Goal: Task Accomplishment & Management: Manage account settings

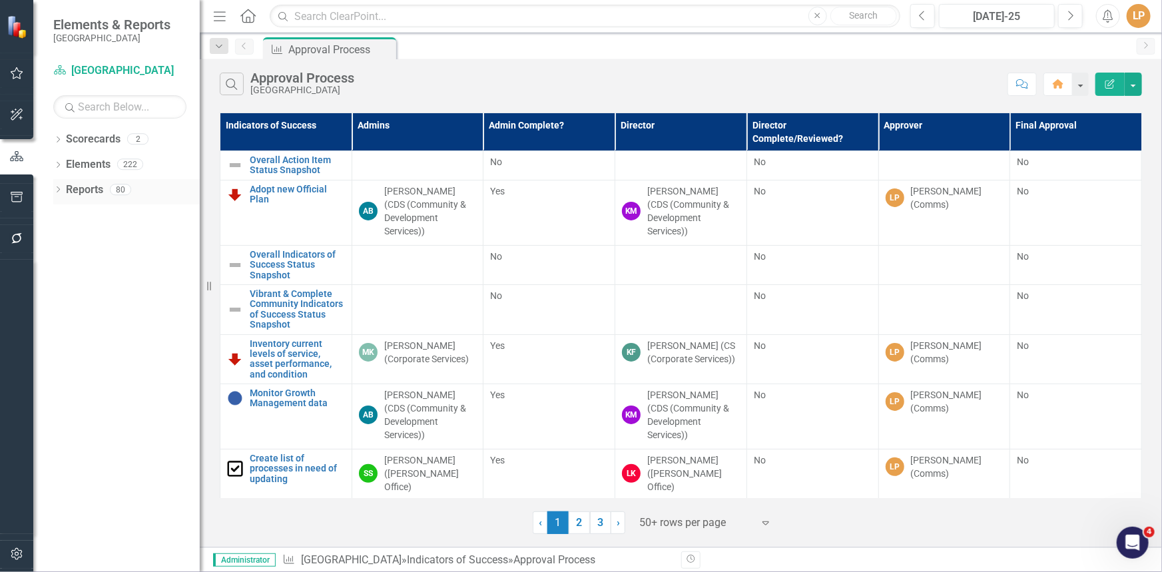
click at [57, 188] on icon "Dropdown" at bounding box center [57, 190] width 9 height 7
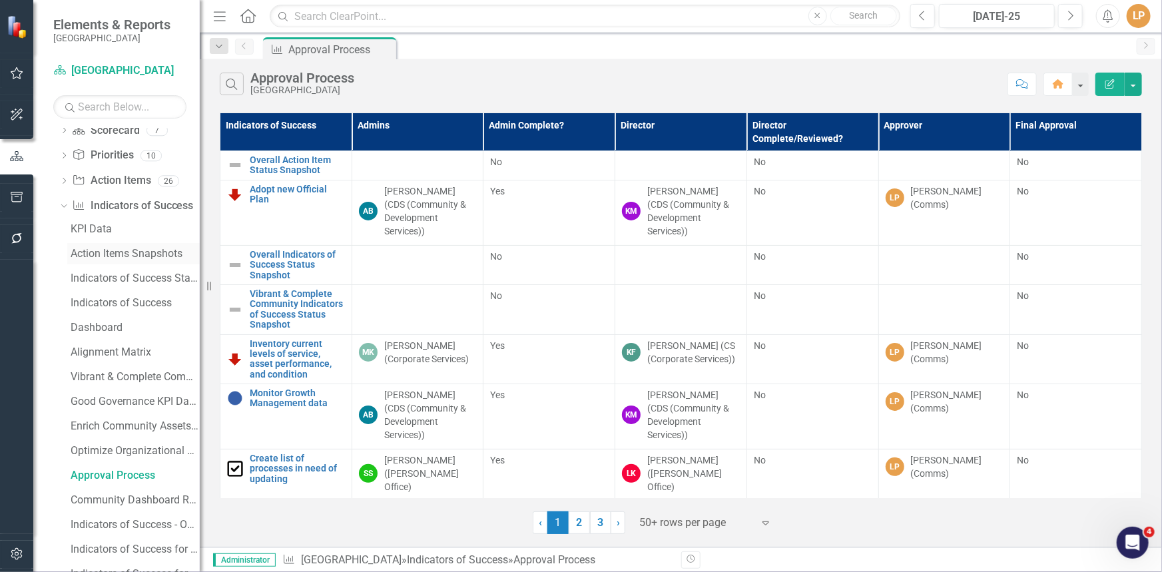
scroll to position [181, 0]
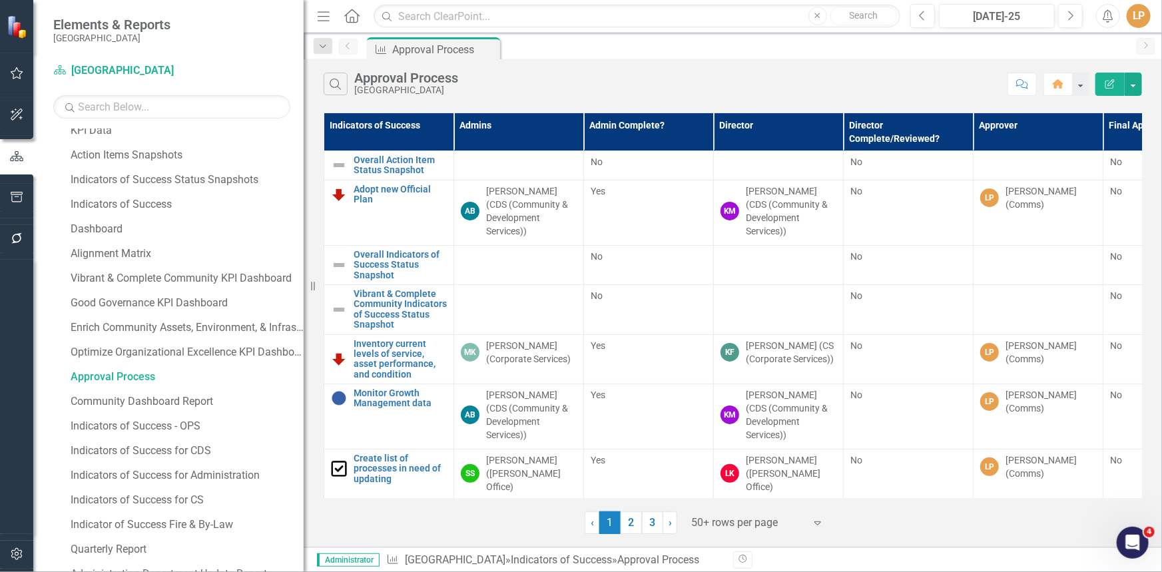
drag, startPoint x: 201, startPoint y: 318, endPoint x: 304, endPoint y: 320, distance: 102.6
click at [304, 320] on div "Resize" at bounding box center [309, 286] width 11 height 572
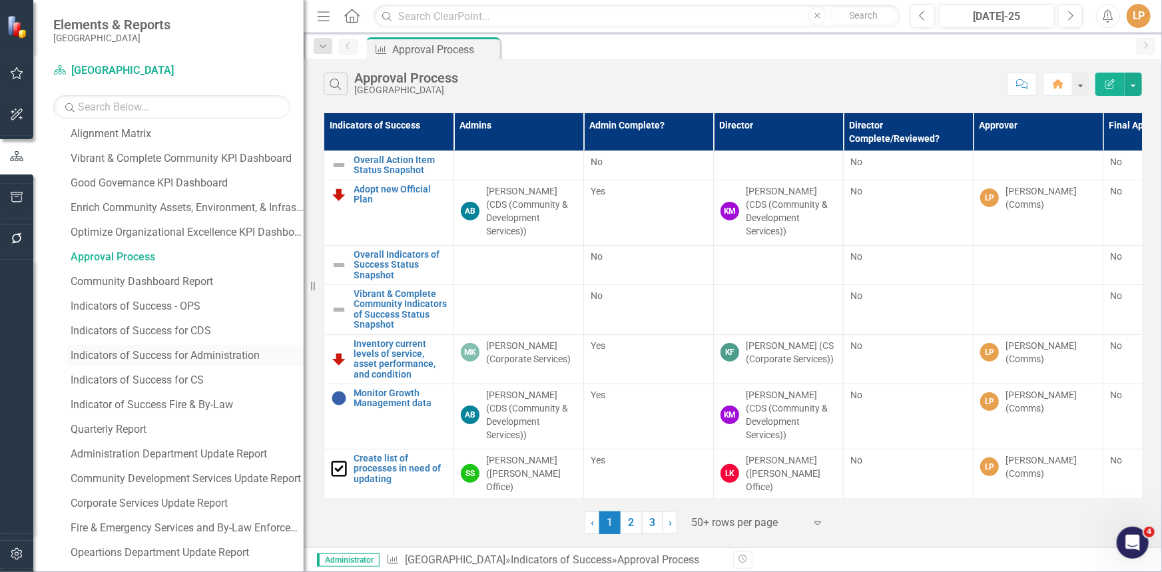
scroll to position [302, 0]
click at [137, 307] on div "Indicators of Success - OPS" at bounding box center [187, 305] width 233 height 12
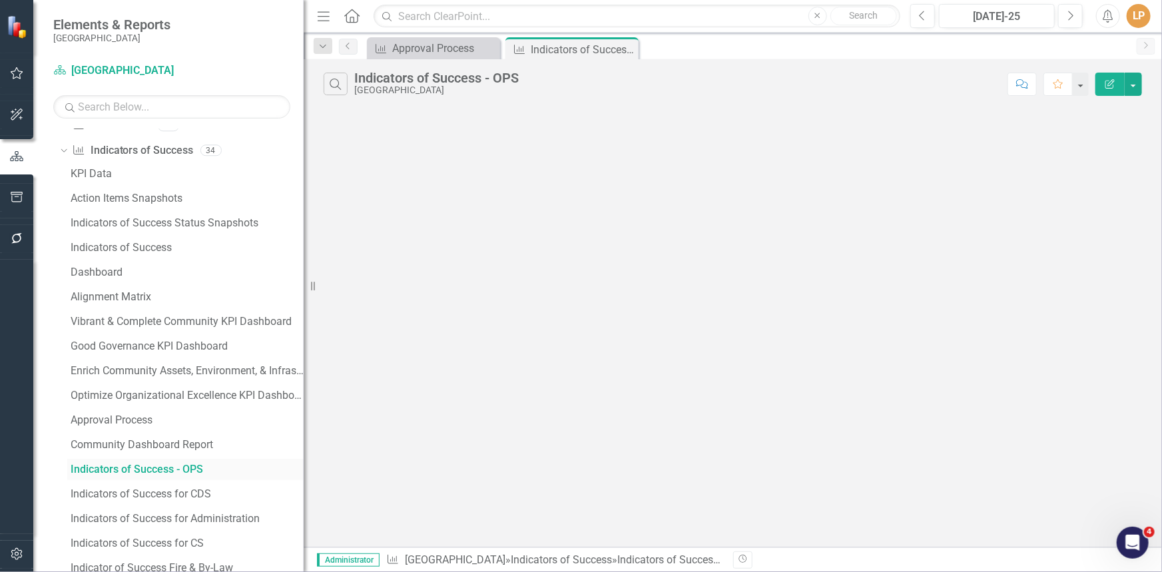
scroll to position [45, 0]
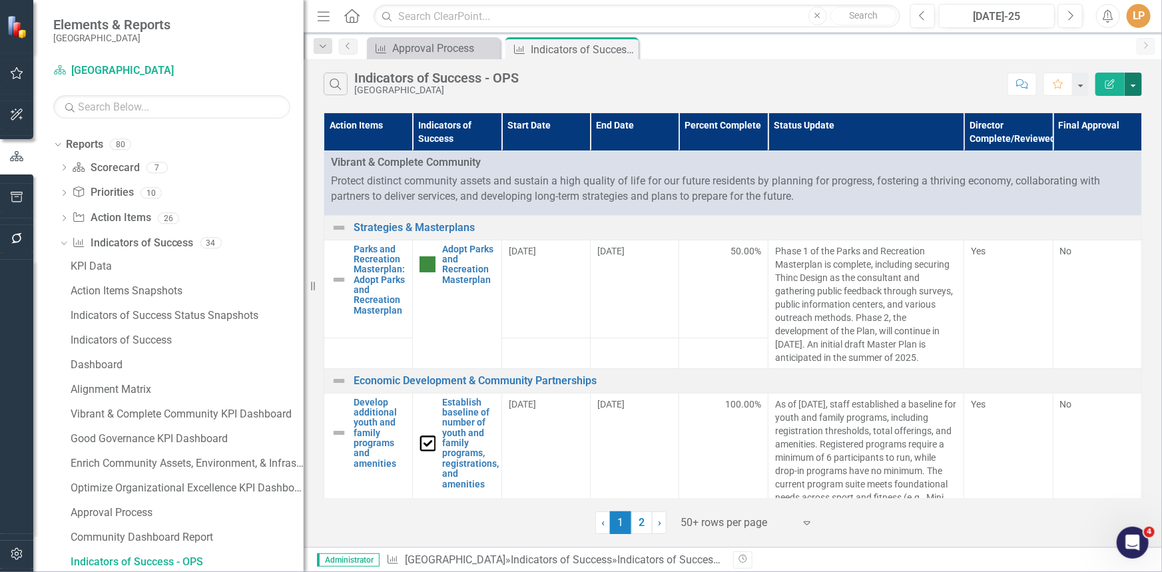
click at [1135, 79] on button "button" at bounding box center [1133, 84] width 17 height 23
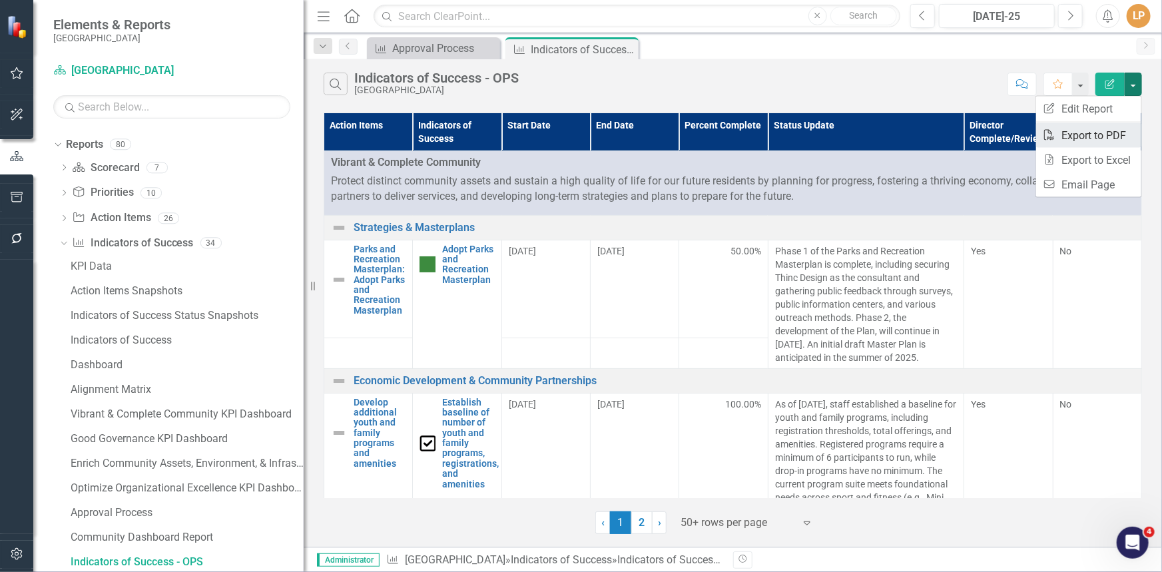
click at [1112, 139] on link "PDF Export to PDF" at bounding box center [1088, 135] width 105 height 25
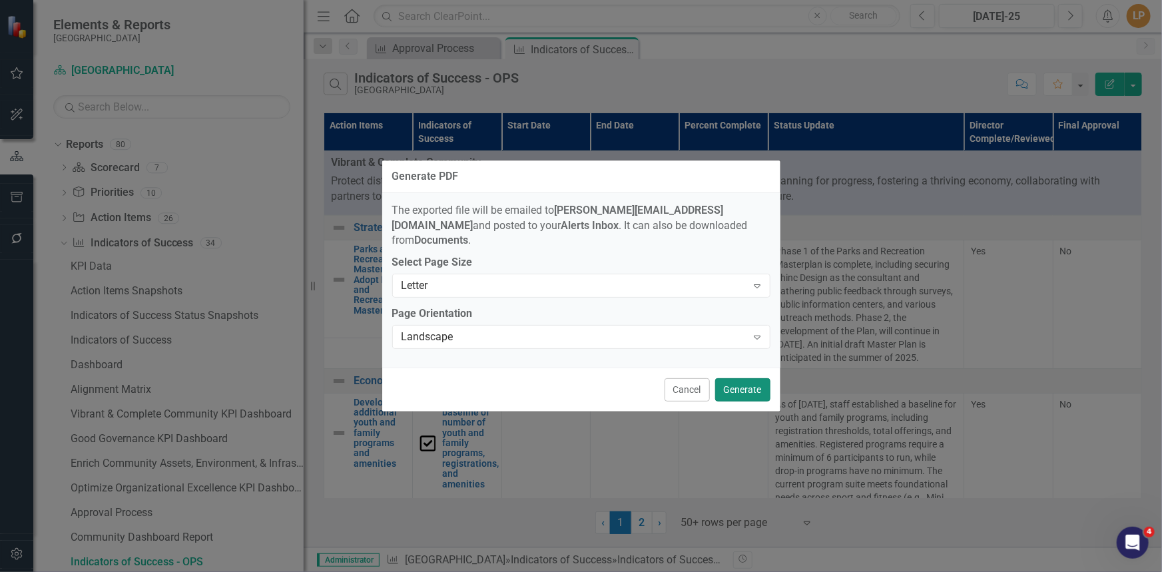
click at [738, 380] on button "Generate" at bounding box center [742, 389] width 55 height 23
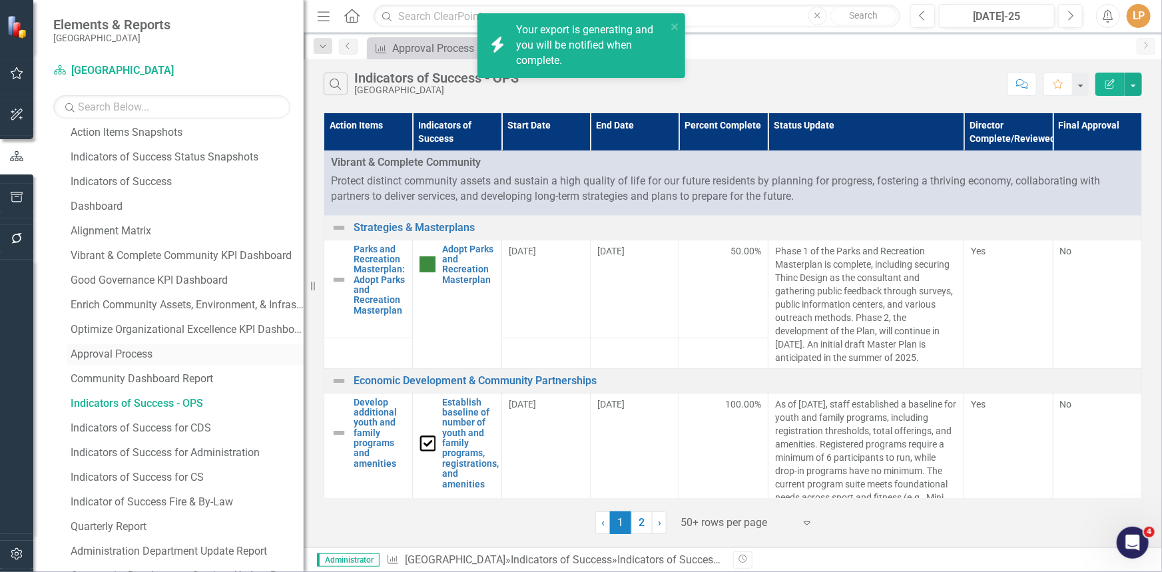
scroll to position [226, 0]
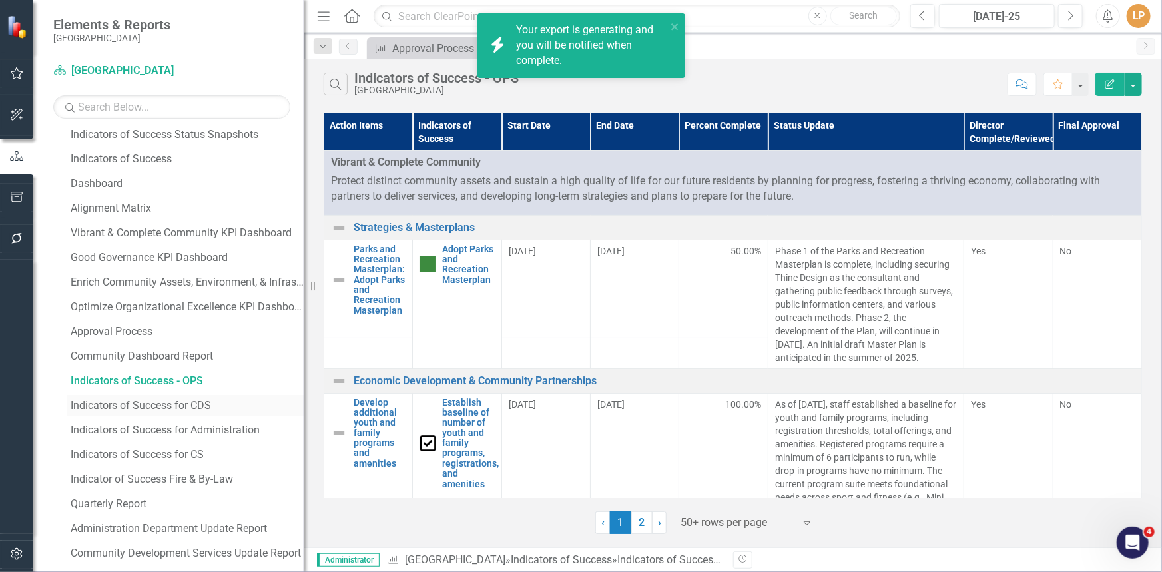
click at [152, 408] on div "Indicators of Success for CDS" at bounding box center [187, 406] width 233 height 12
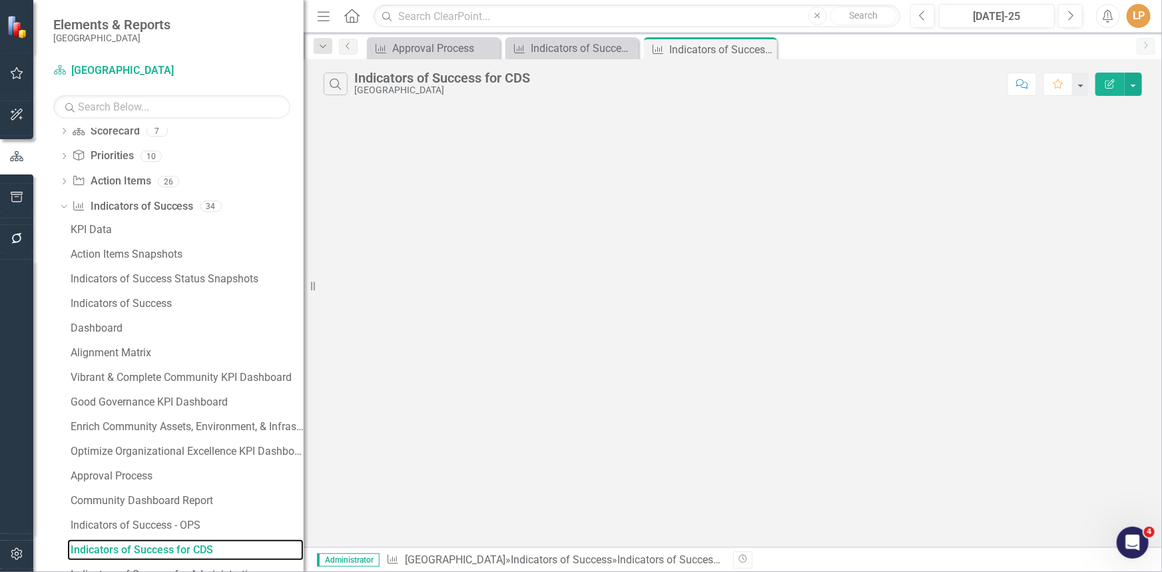
scroll to position [70, 0]
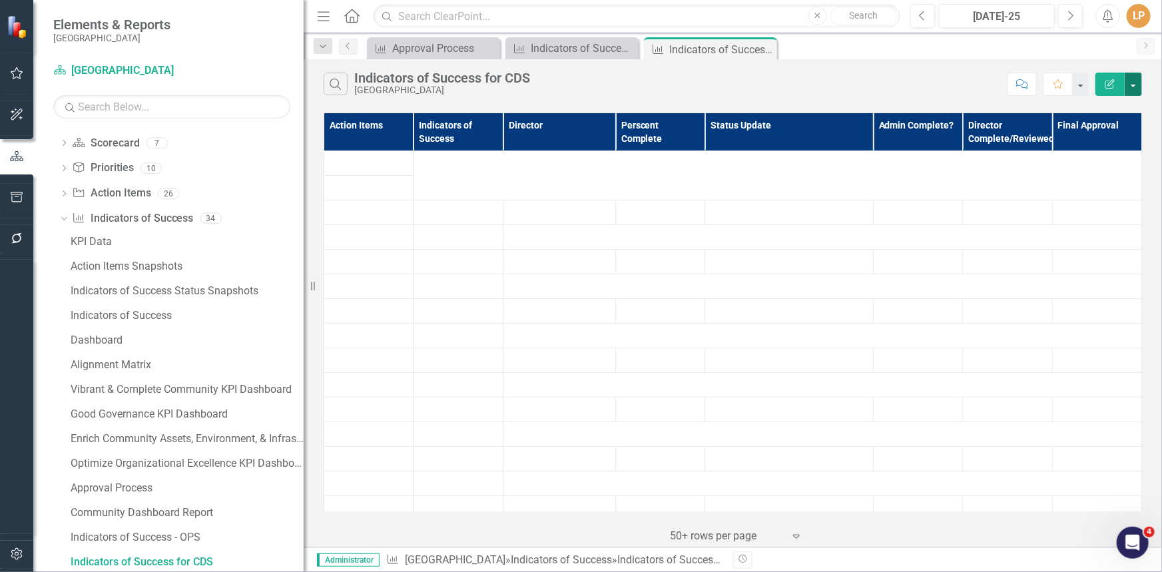
click at [1137, 87] on button "button" at bounding box center [1133, 84] width 17 height 23
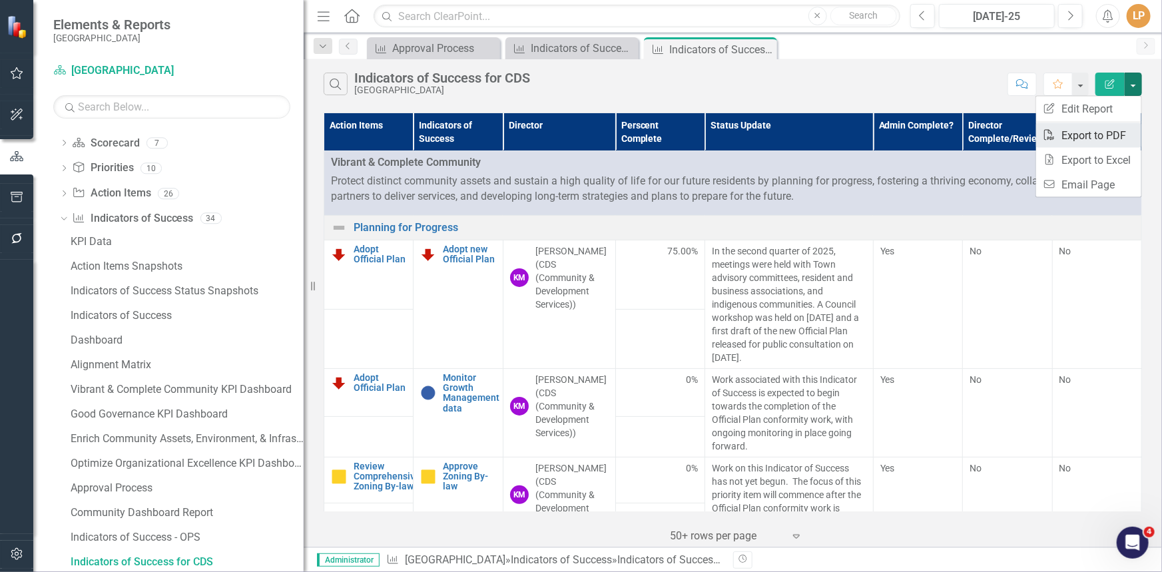
click at [1099, 140] on link "PDF Export to PDF" at bounding box center [1088, 135] width 105 height 25
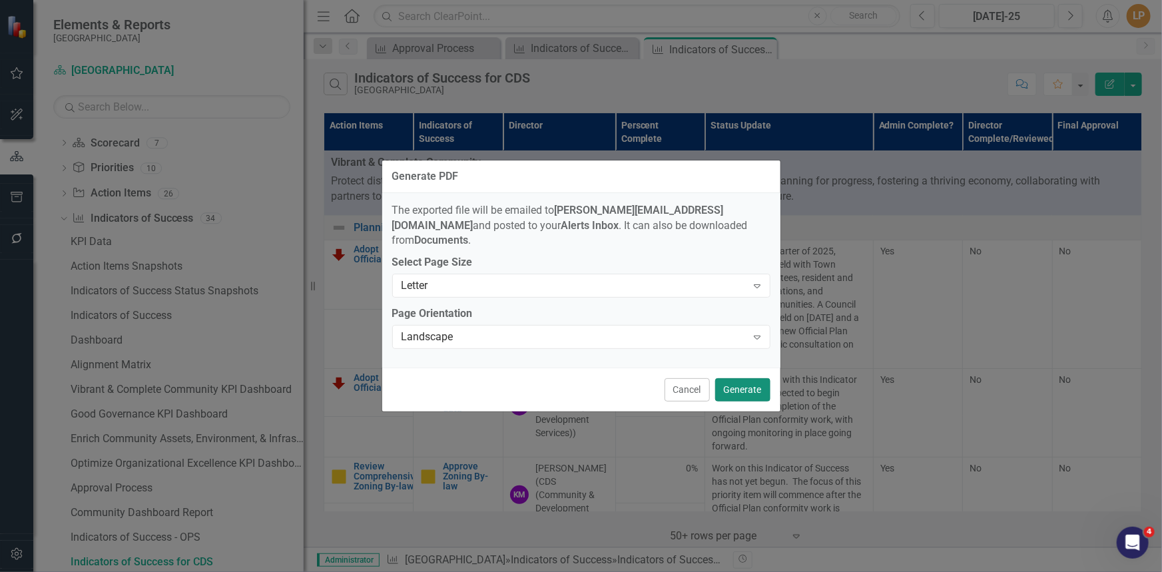
click at [752, 378] on button "Generate" at bounding box center [742, 389] width 55 height 23
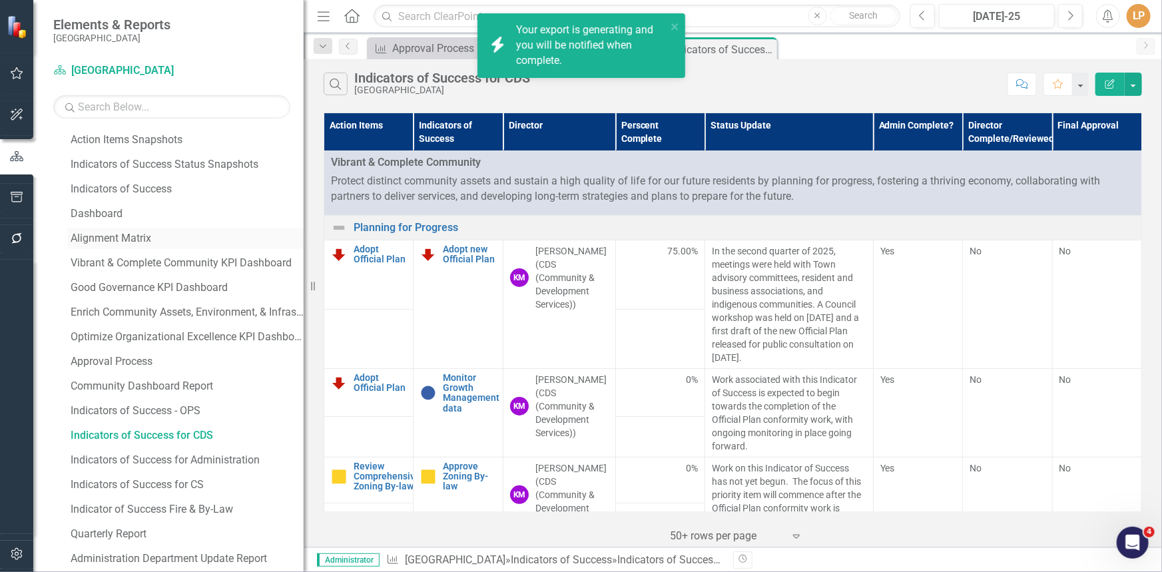
scroll to position [312, 0]
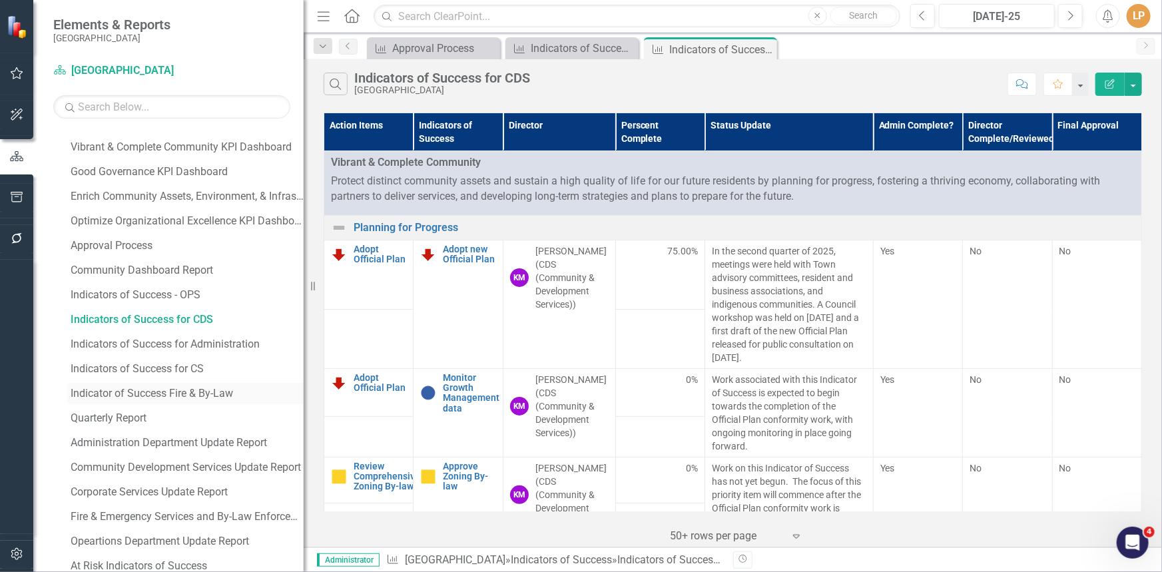
click at [129, 391] on div "Indicator of Success Fire & By-Law" at bounding box center [187, 394] width 233 height 12
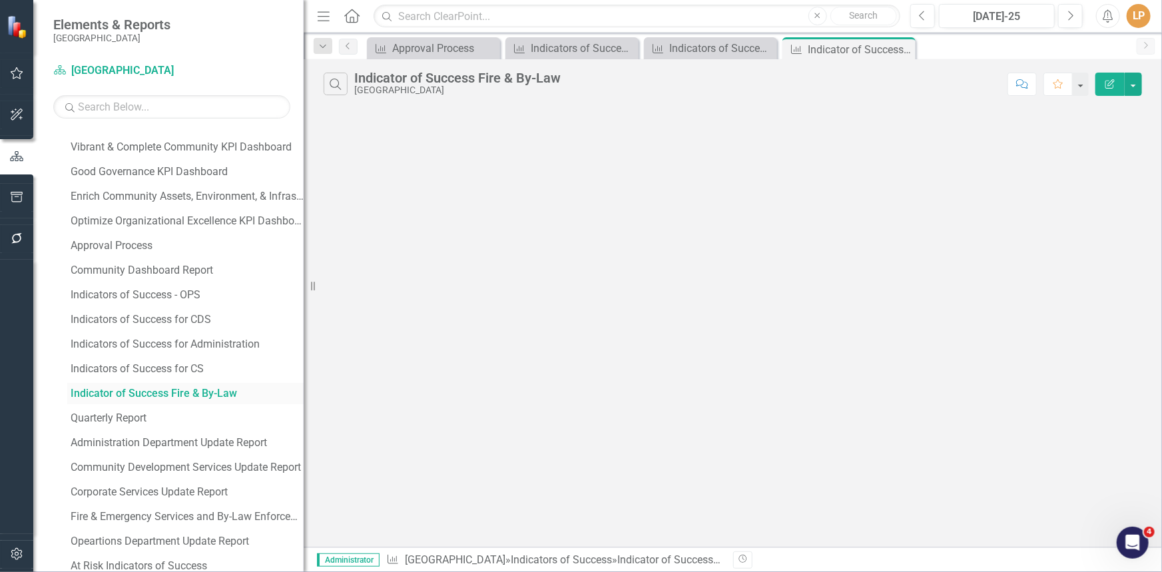
scroll to position [144, 0]
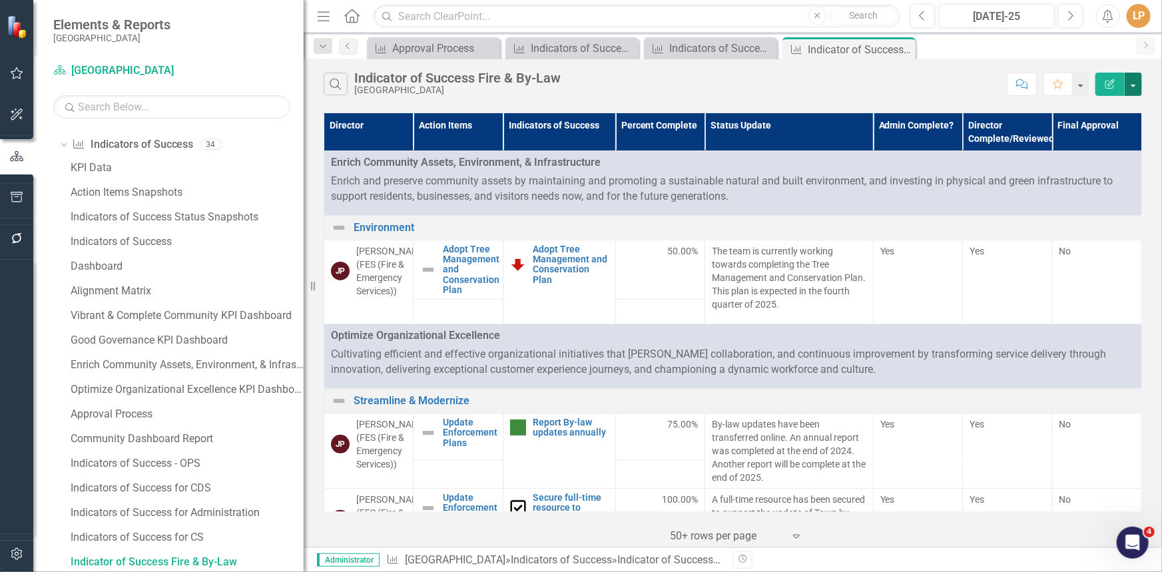
click at [1139, 85] on button "button" at bounding box center [1133, 84] width 17 height 23
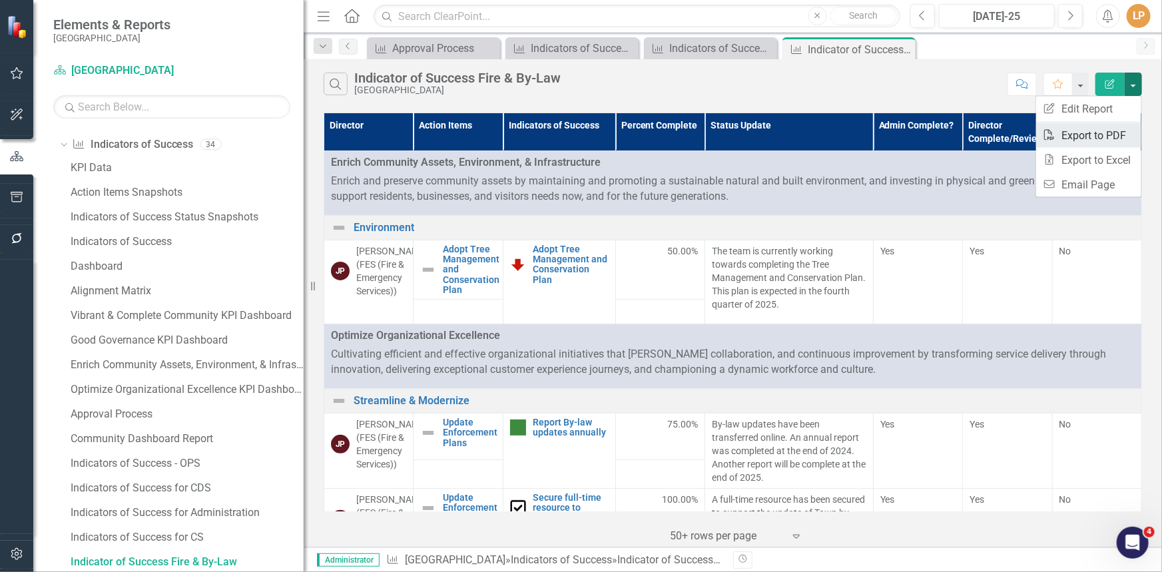
click at [1081, 133] on link "PDF Export to PDF" at bounding box center [1088, 135] width 105 height 25
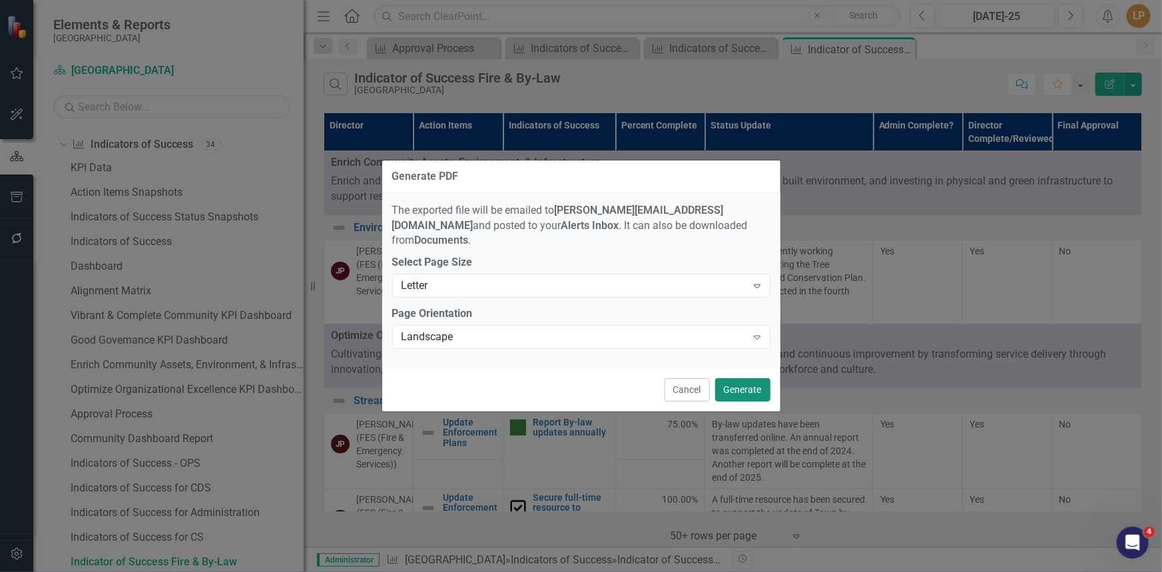
drag, startPoint x: 744, startPoint y: 378, endPoint x: 10, endPoint y: 205, distance: 753.9
click at [743, 378] on button "Generate" at bounding box center [742, 389] width 55 height 23
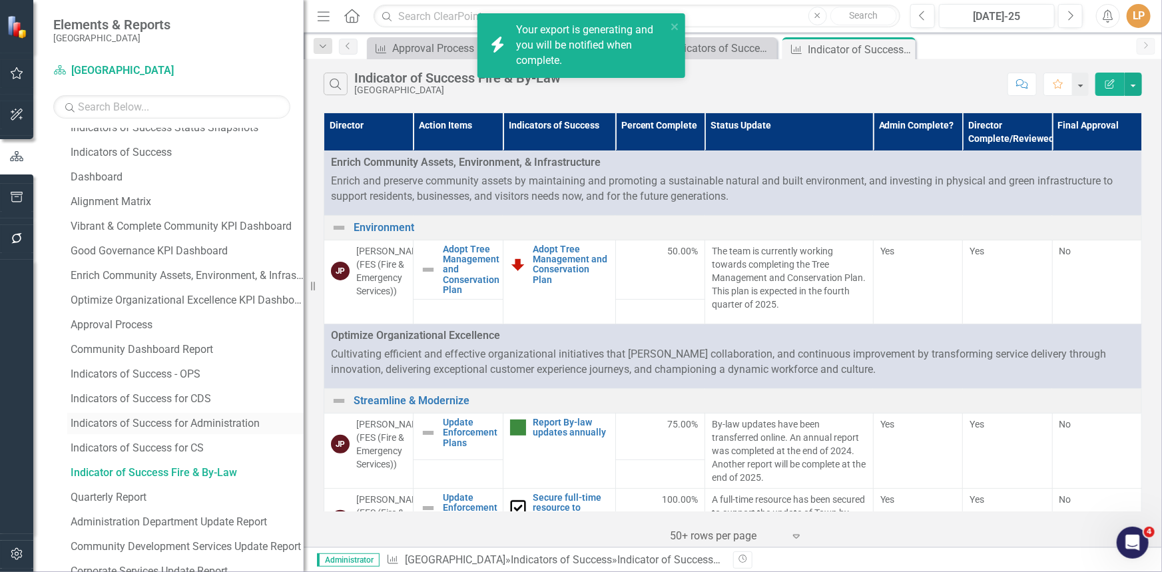
scroll to position [326, 0]
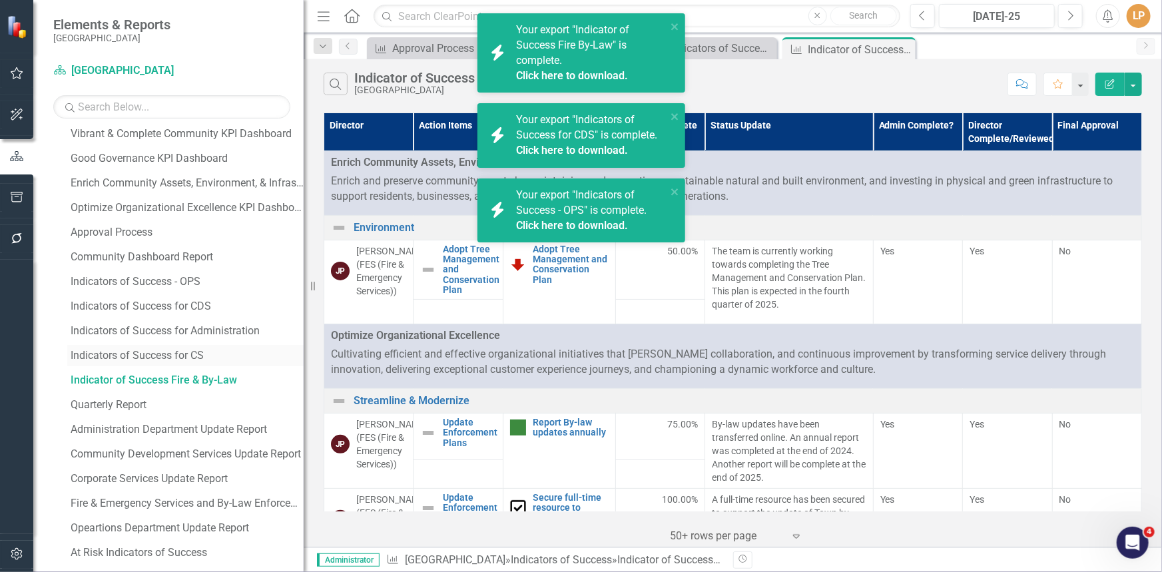
click at [183, 355] on div "Indicators of Success for CS" at bounding box center [187, 356] width 233 height 12
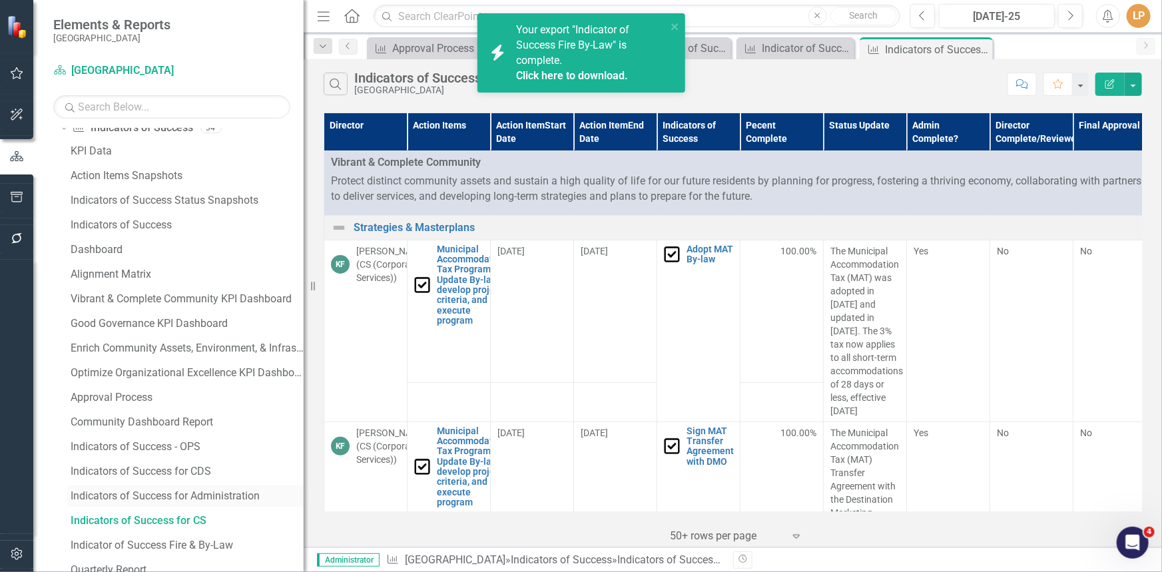
scroll to position [180, 0]
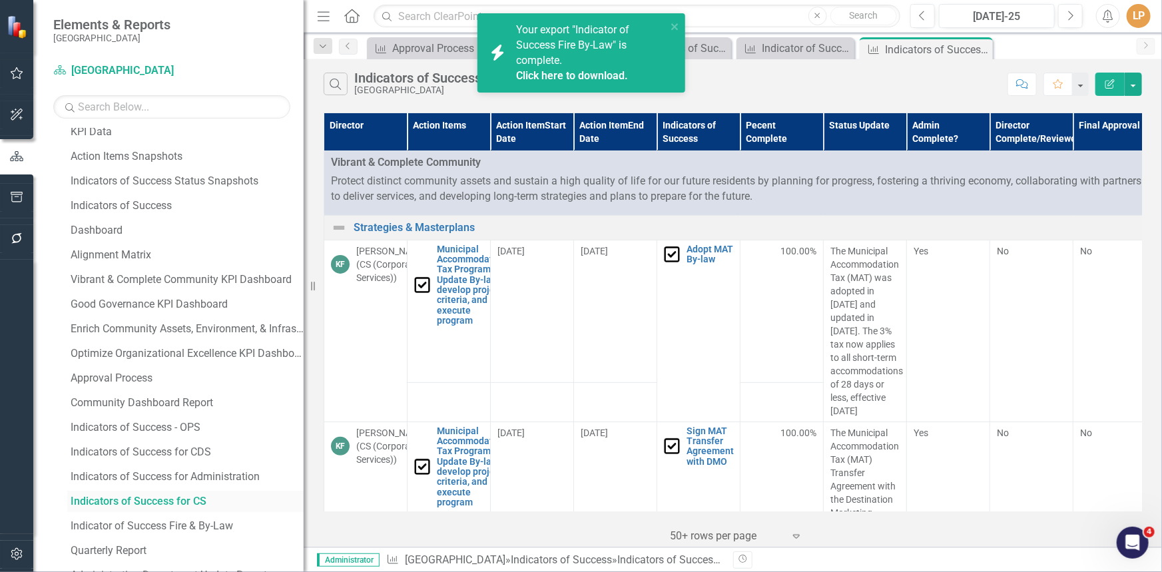
click at [176, 503] on div "Indicators of Success for CS" at bounding box center [187, 501] width 233 height 12
click at [1136, 85] on button "button" at bounding box center [1133, 84] width 17 height 23
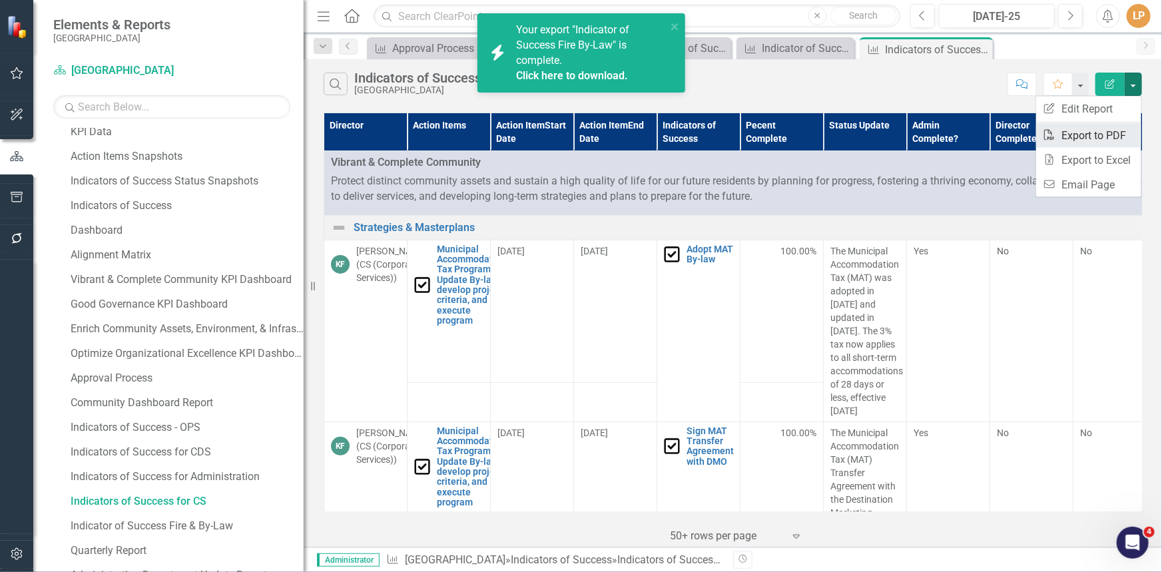
click at [1089, 137] on link "PDF Export to PDF" at bounding box center [1088, 135] width 105 height 25
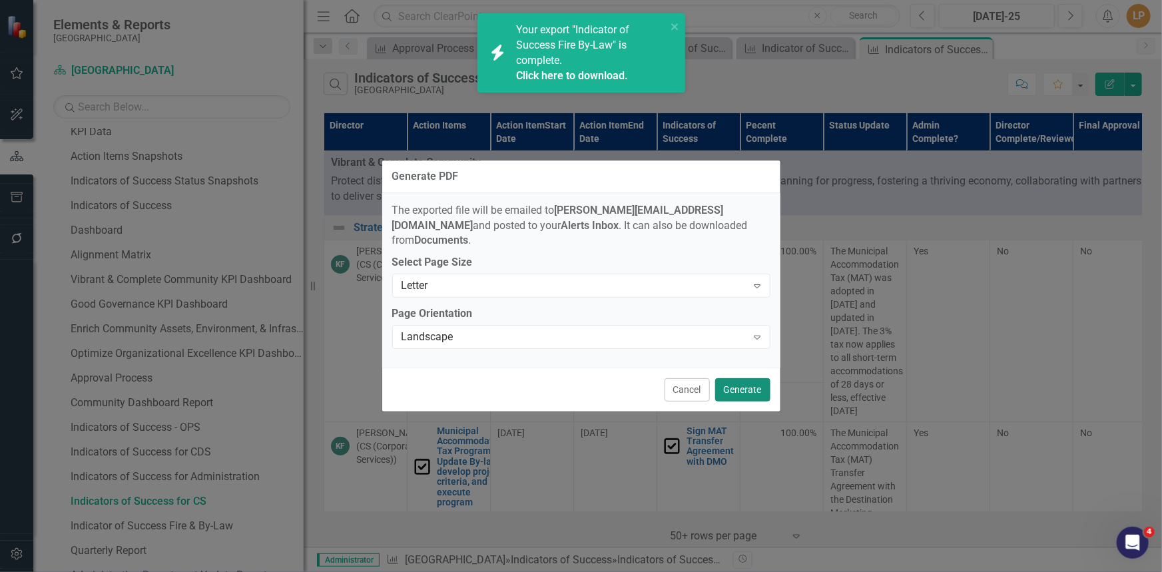
click at [740, 380] on button "Generate" at bounding box center [742, 389] width 55 height 23
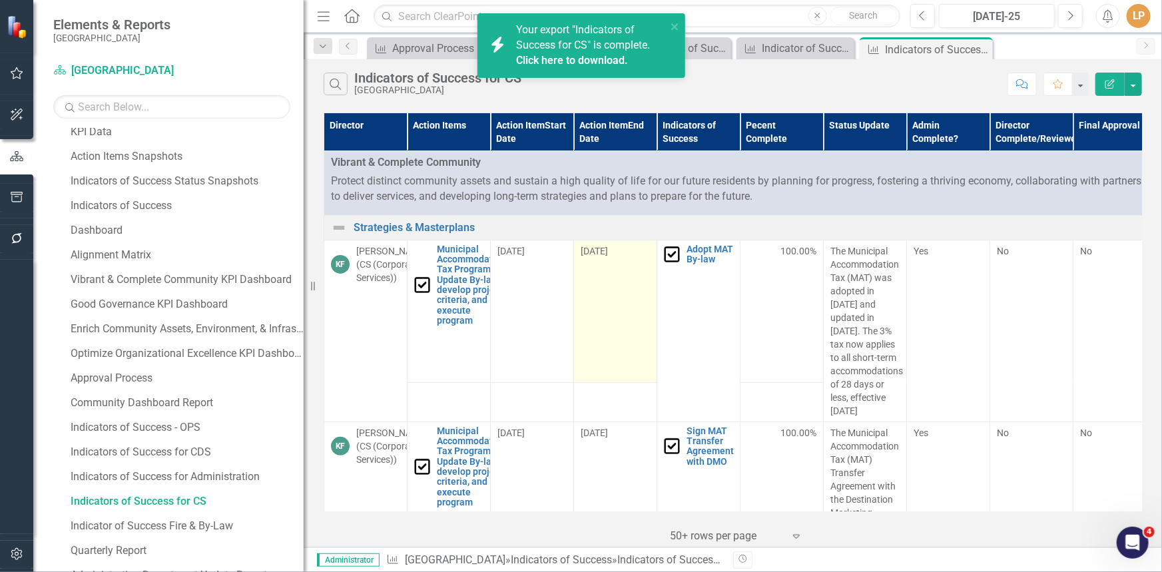
click at [592, 336] on td "[DATE]" at bounding box center [615, 311] width 83 height 143
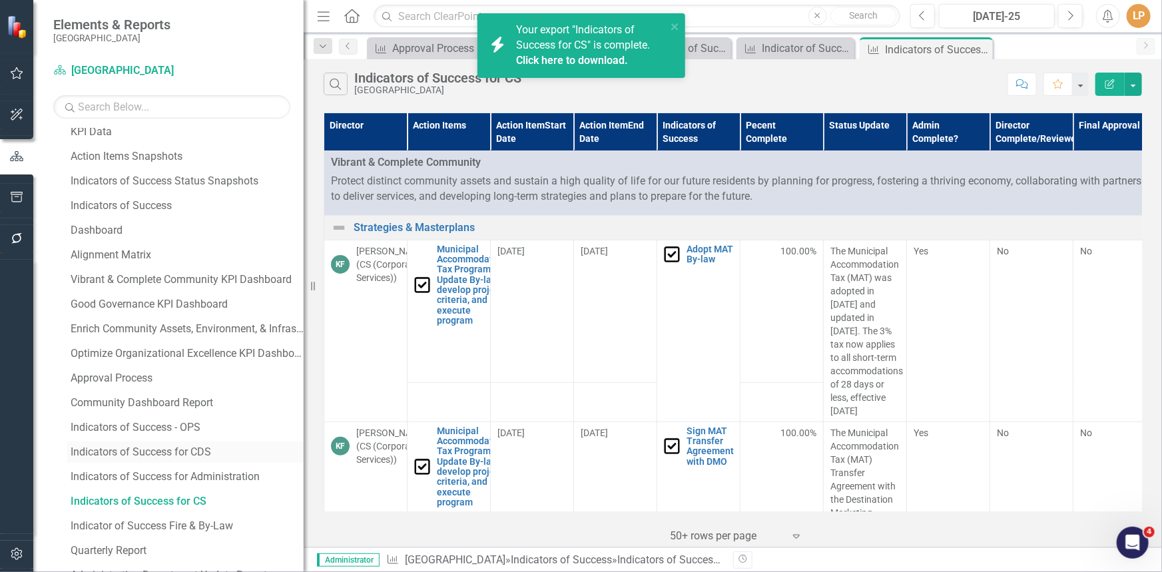
click at [180, 451] on div "Indicators of Success for CDS" at bounding box center [187, 452] width 233 height 12
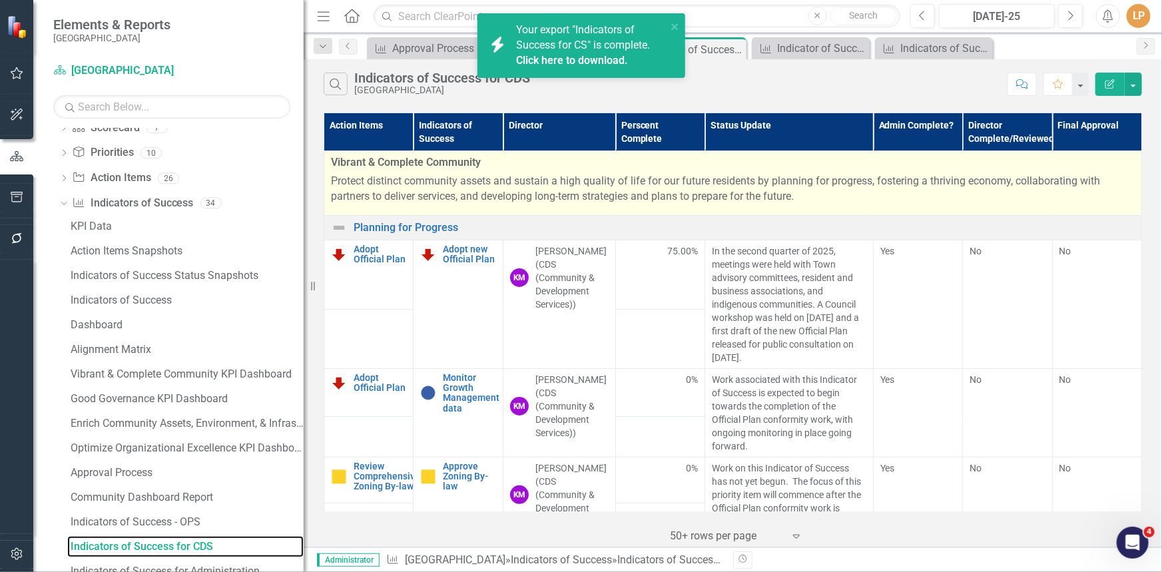
scroll to position [70, 0]
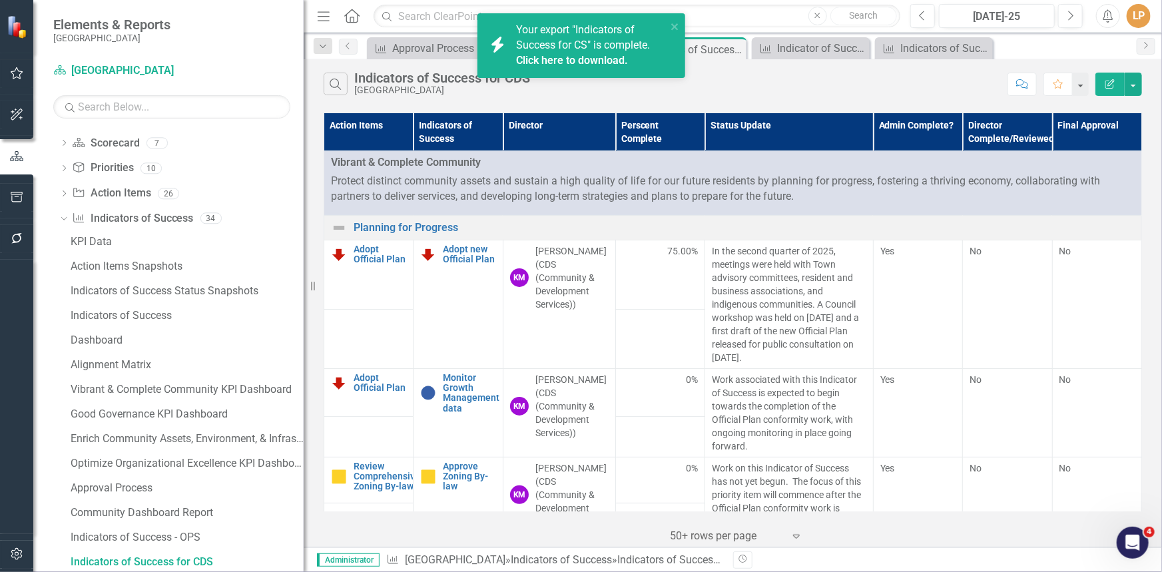
click at [1106, 81] on icon "Edit Report" at bounding box center [1110, 83] width 12 height 9
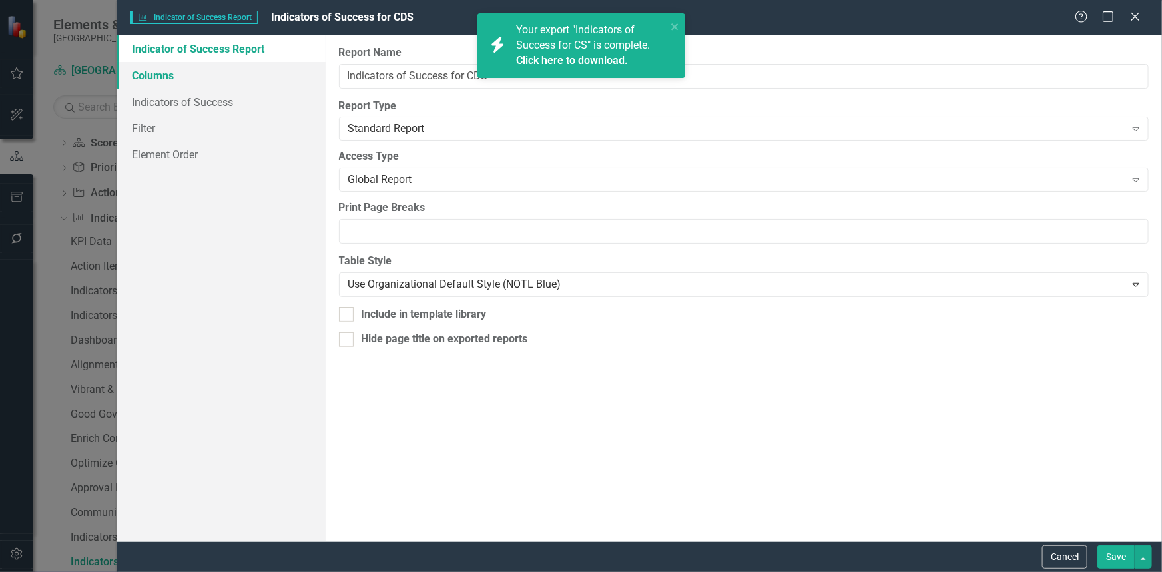
click at [193, 71] on link "Columns" at bounding box center [221, 75] width 209 height 27
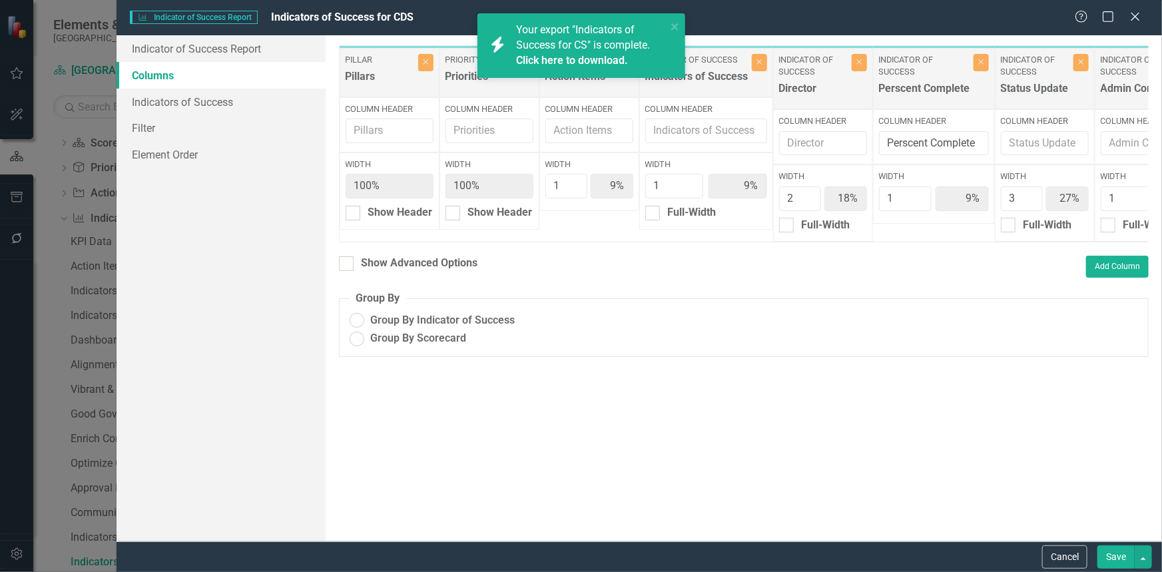
radio input "true"
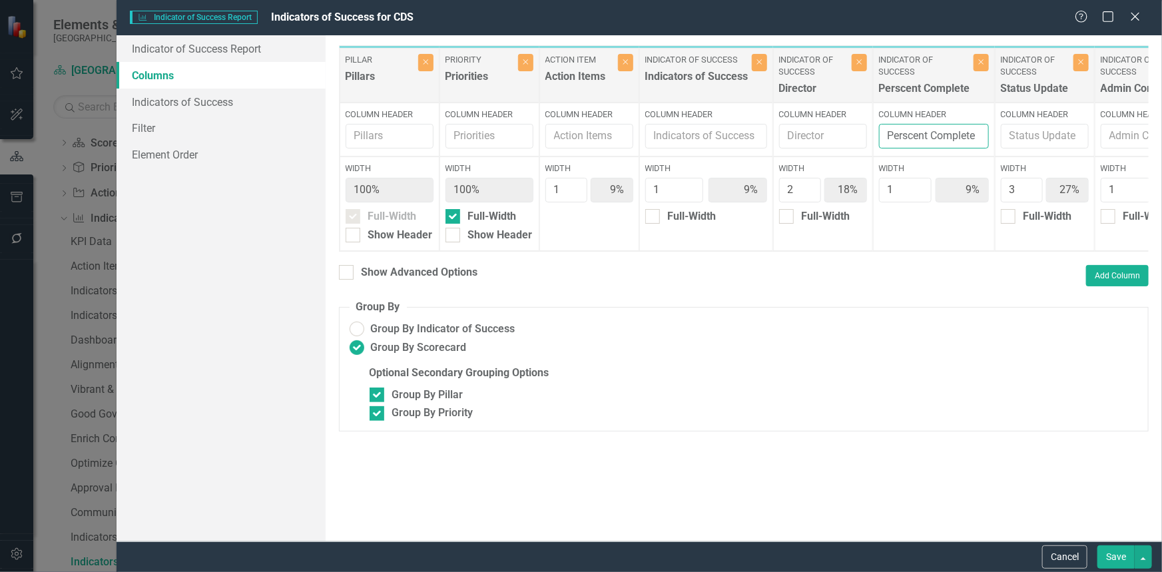
click at [907, 140] on input "Perscent Complete" at bounding box center [934, 136] width 110 height 25
type input "Percent Complete"
click at [1118, 553] on button "Save" at bounding box center [1115, 556] width 37 height 23
